Goal: Information Seeking & Learning: Learn about a topic

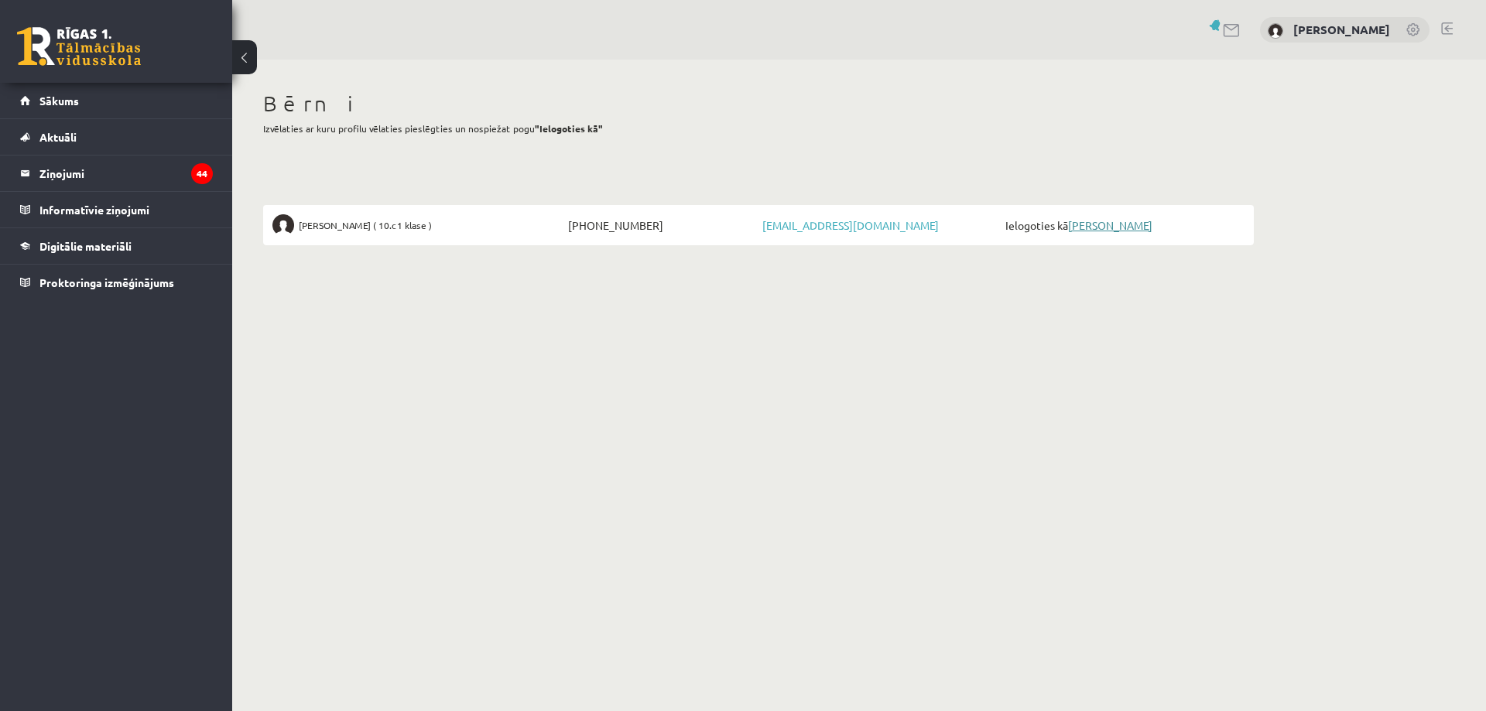
click at [1115, 219] on link "[PERSON_NAME]" at bounding box center [1110, 225] width 84 height 14
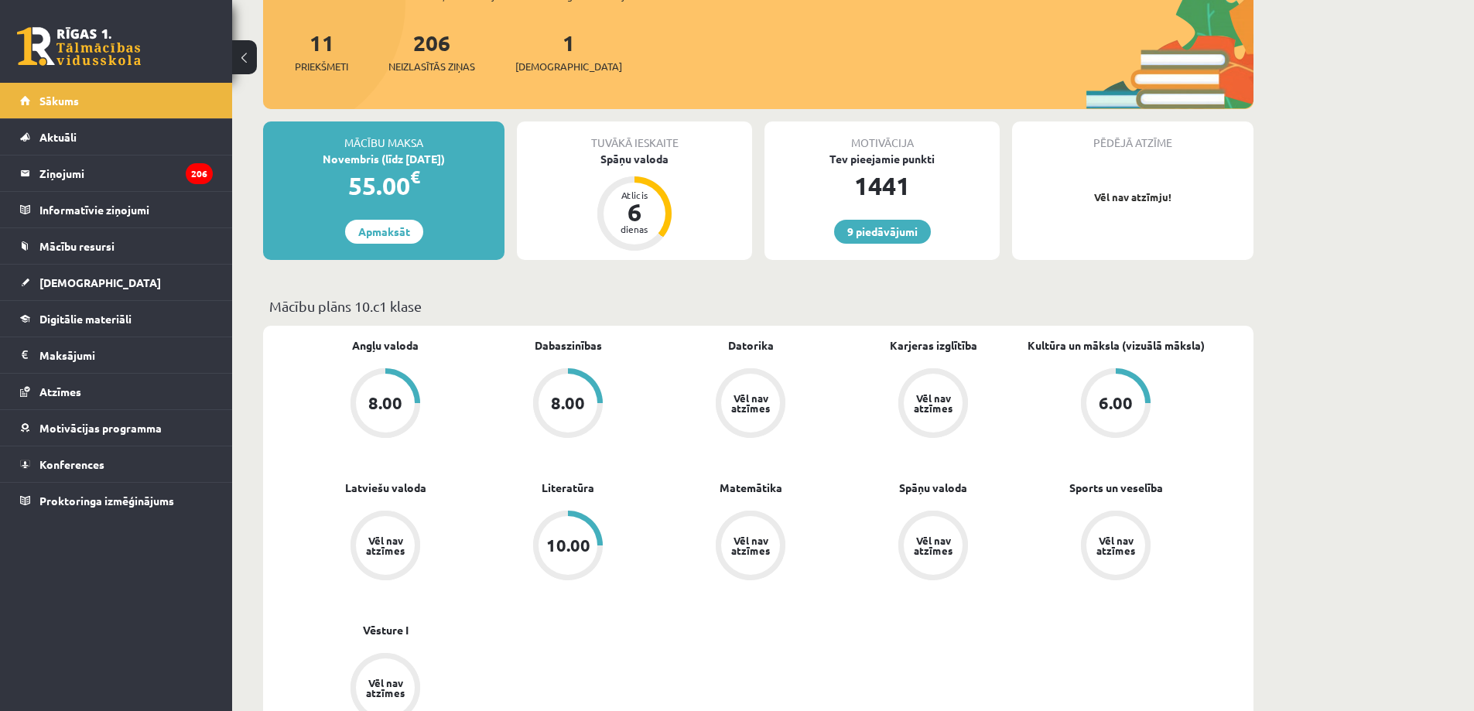
scroll to position [77, 0]
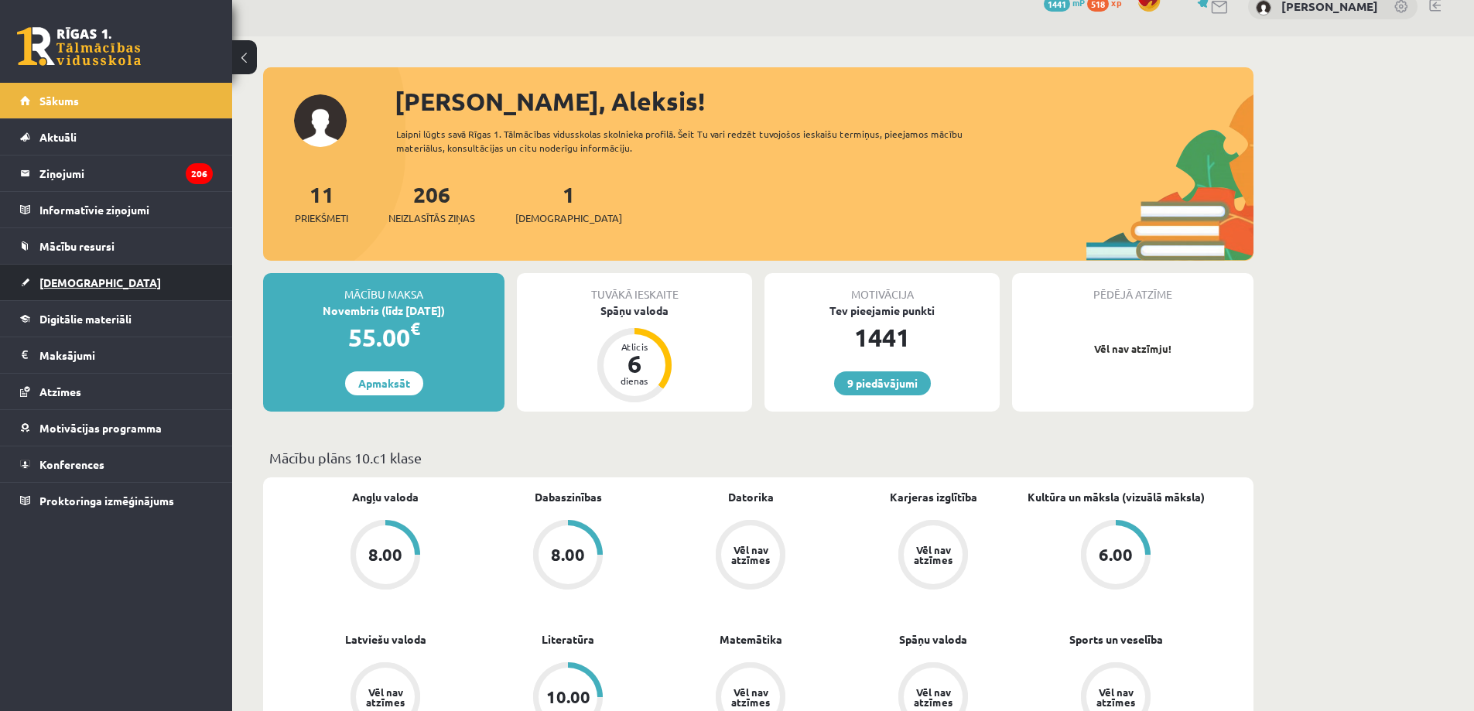
click at [44, 284] on span "[DEMOGRAPHIC_DATA]" at bounding box center [99, 282] width 121 height 14
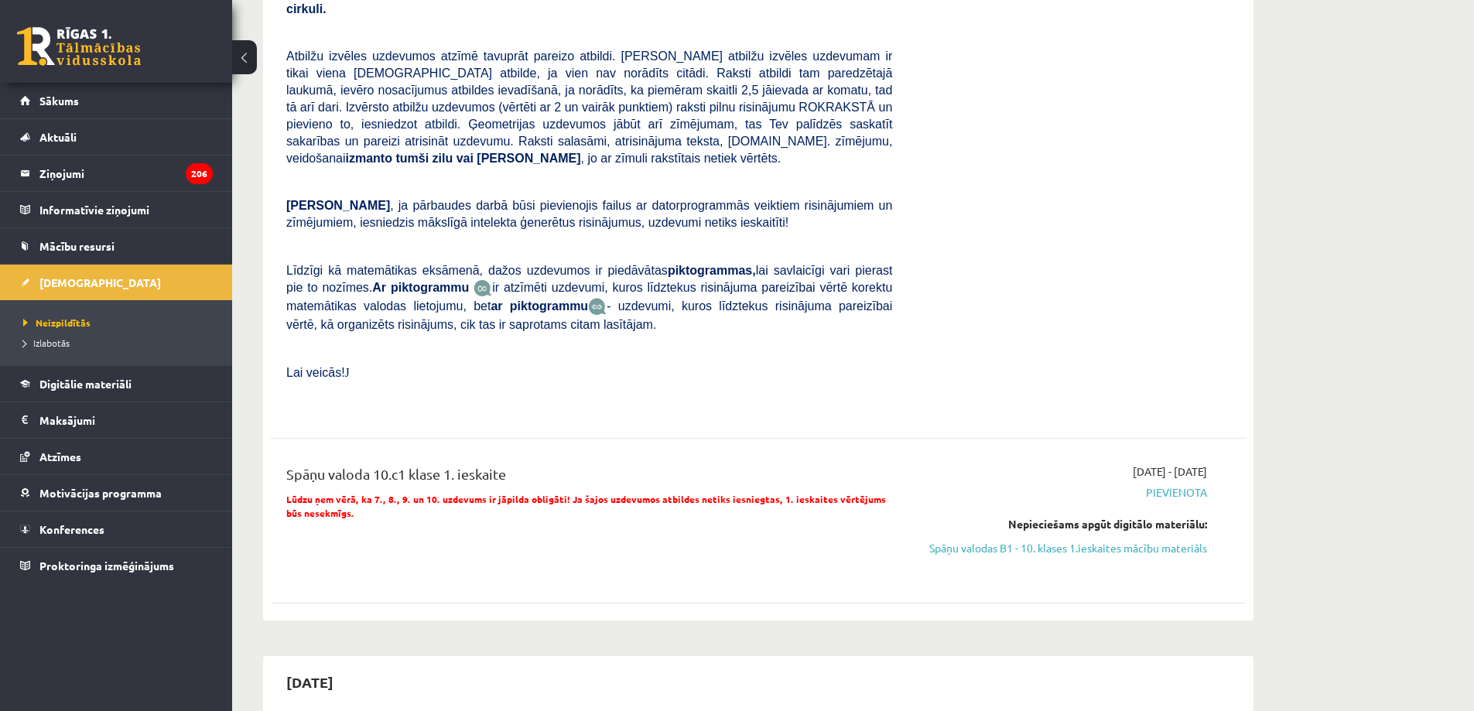
scroll to position [928, 0]
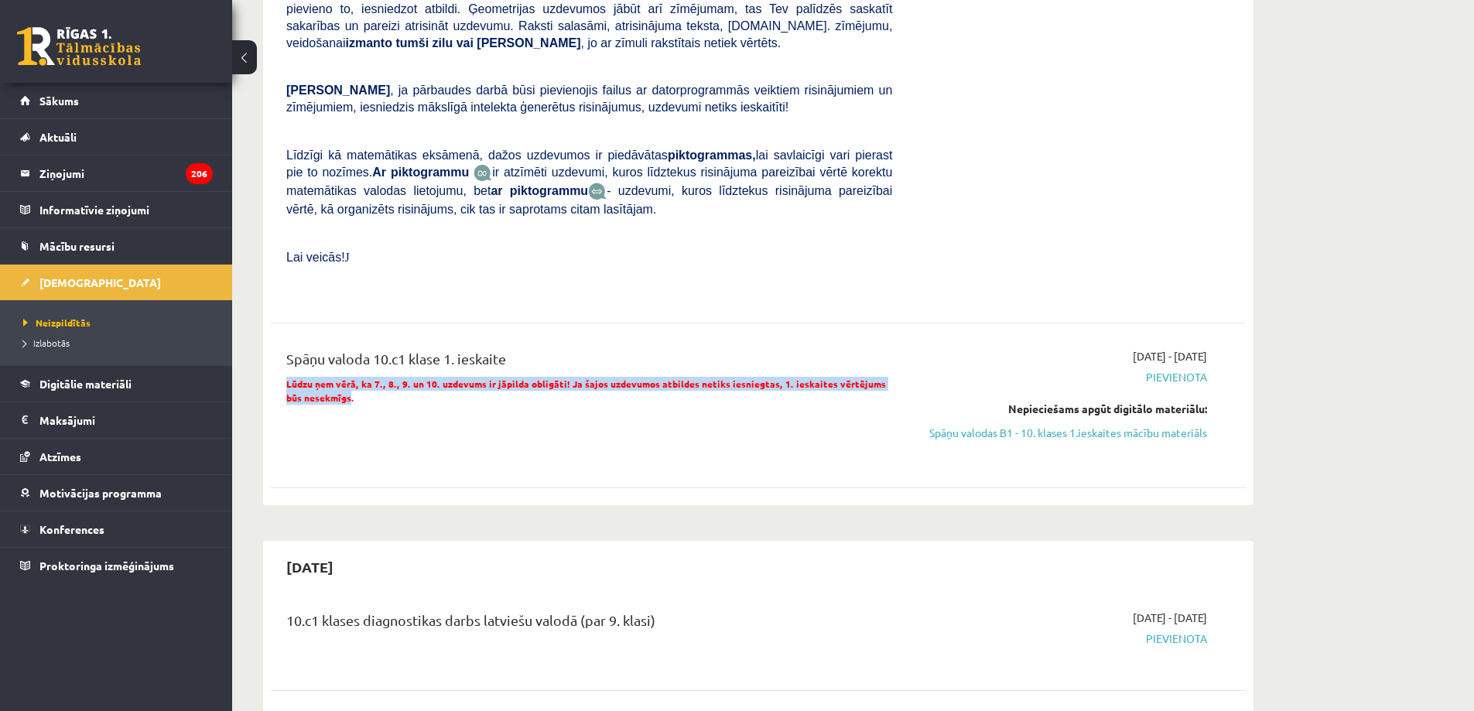
drag, startPoint x: 333, startPoint y: 368, endPoint x: 258, endPoint y: 349, distance: 77.5
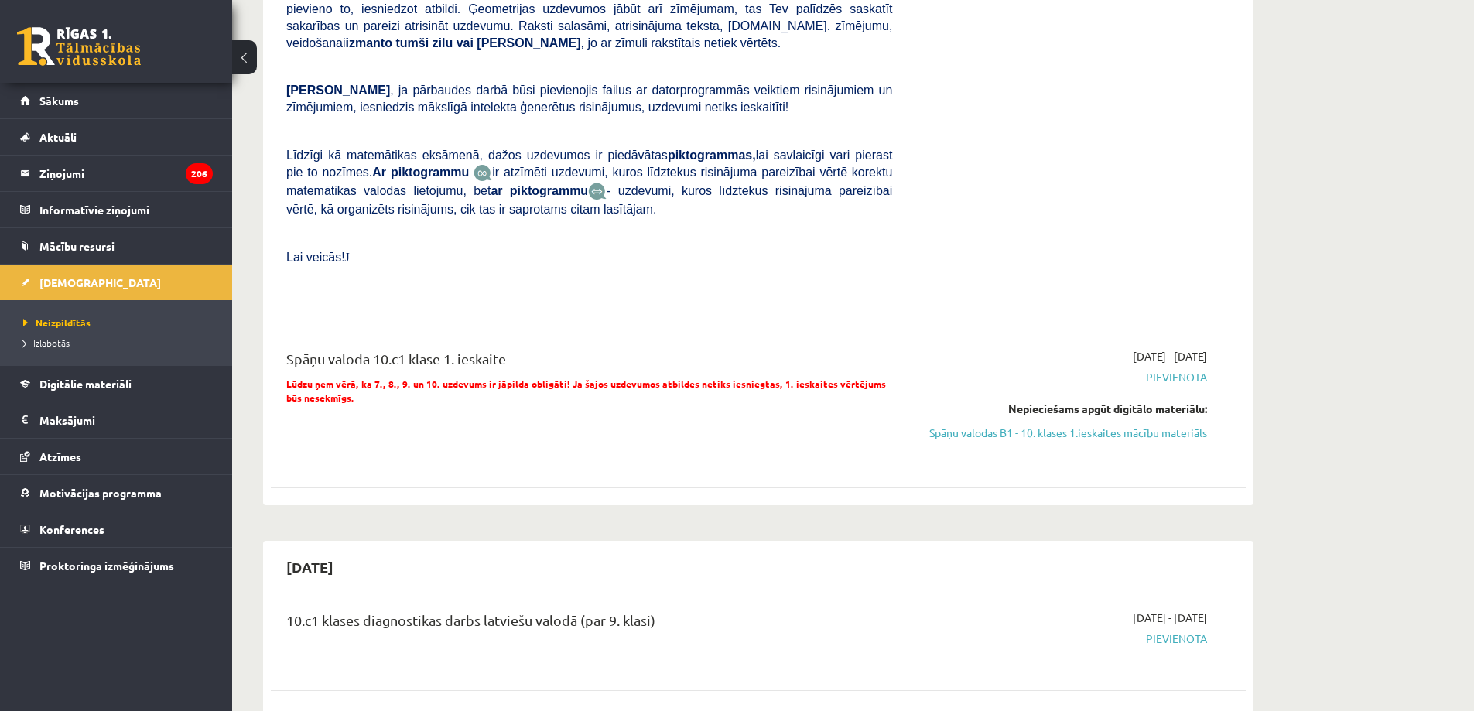
click at [374, 370] on div "Spāņu valoda 10.c1 klase 1. ieskaite Lūdzu ņem vērā, ka 7., 8., 9. un 10. uzdev…" at bounding box center [589, 405] width 629 height 115
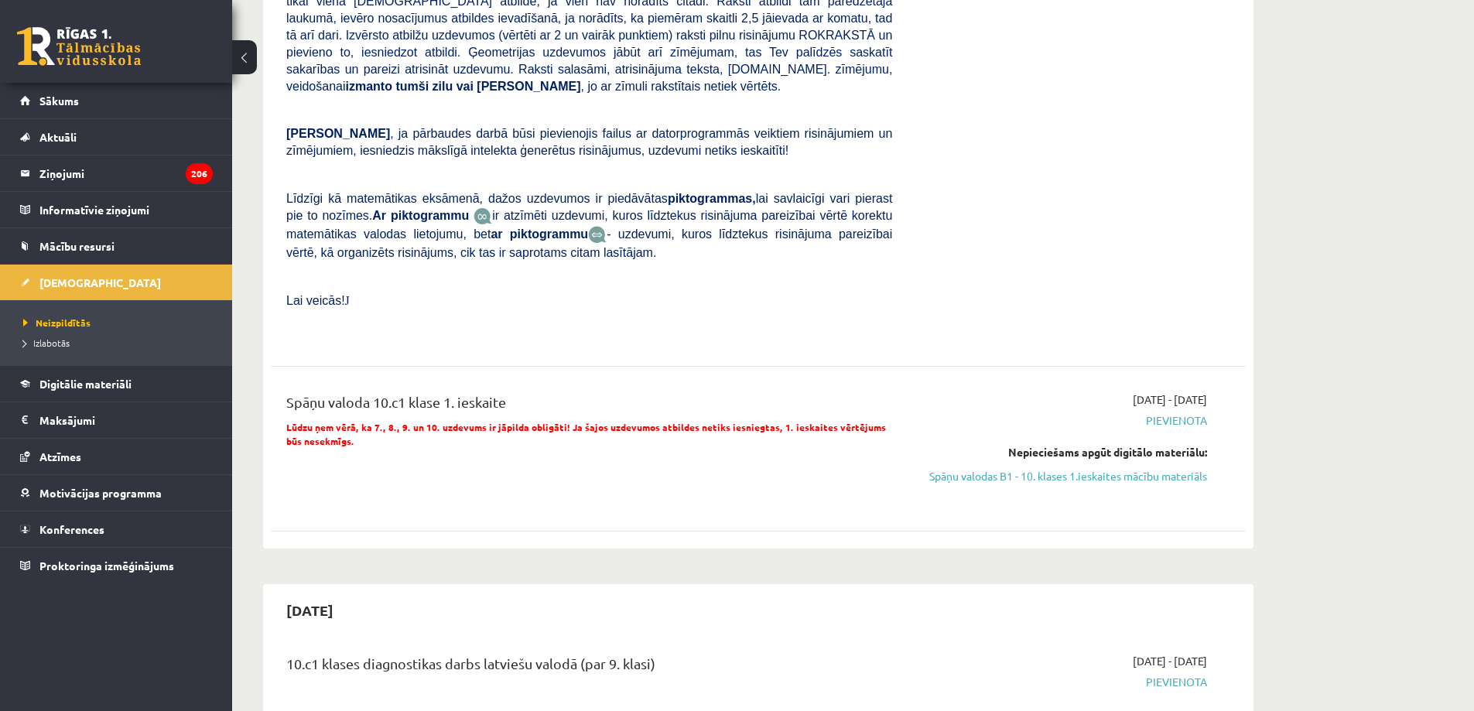
scroll to position [774, 0]
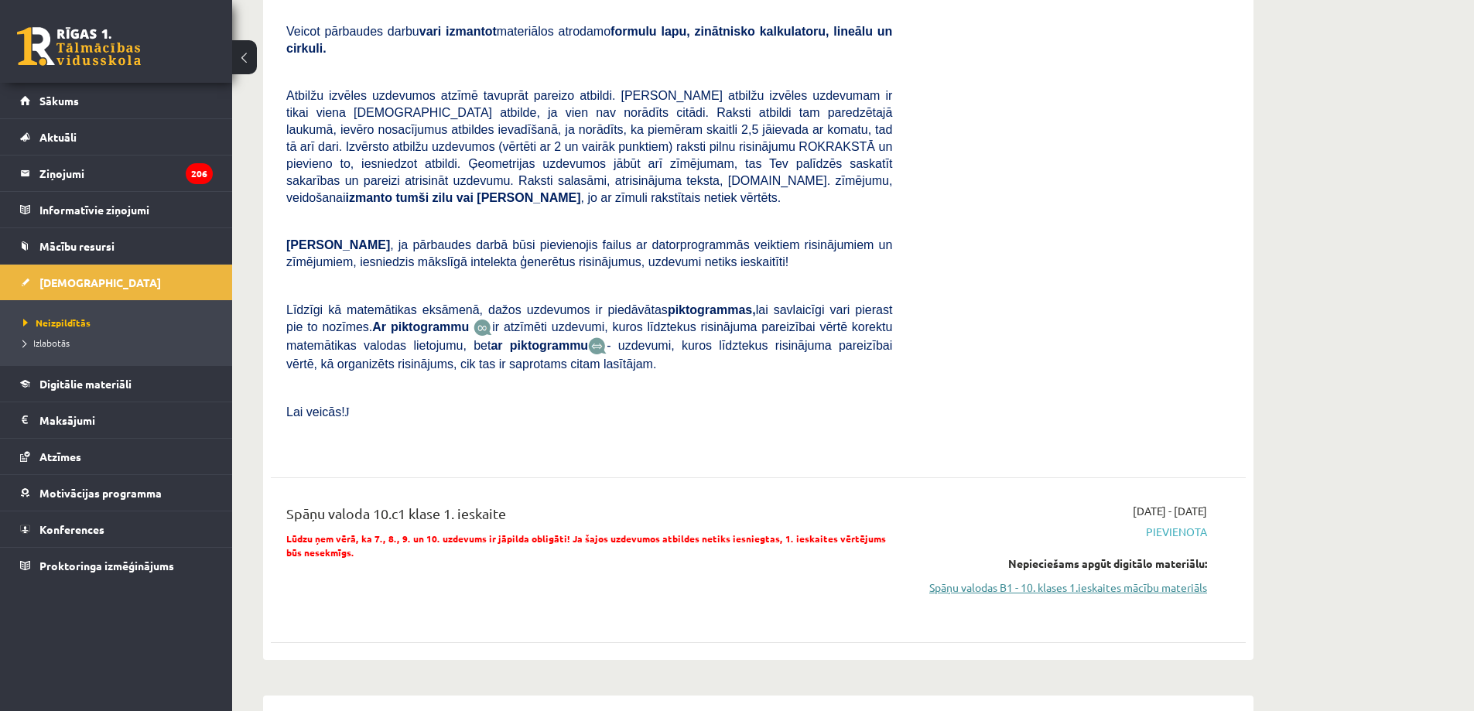
click at [993, 580] on link "Spāņu valodas B1 - 10. klases 1.ieskaites mācību materiāls" at bounding box center [1061, 588] width 292 height 16
